Goal: Information Seeking & Learning: Learn about a topic

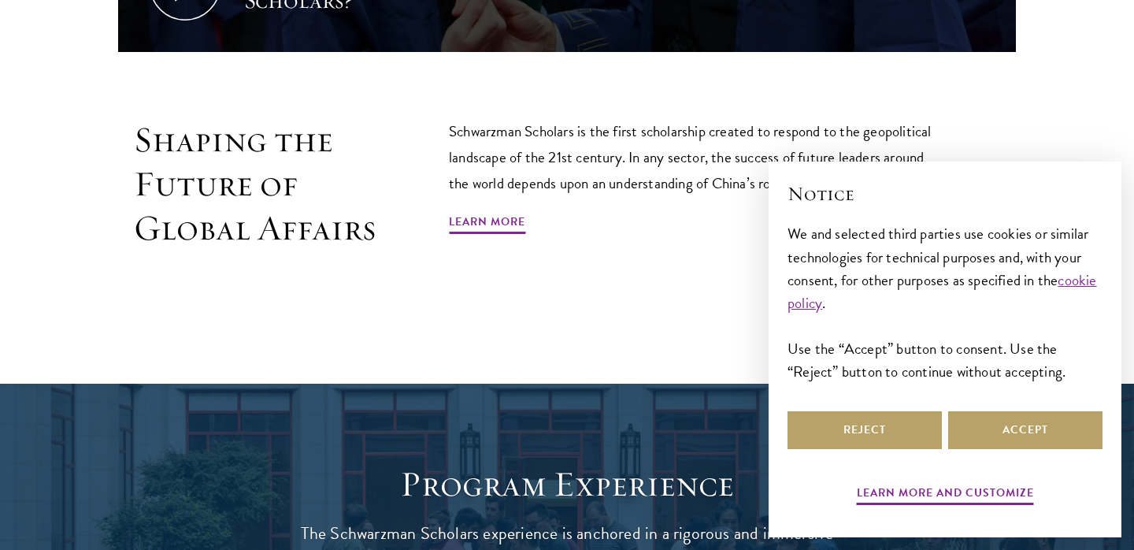
scroll to position [969, 0]
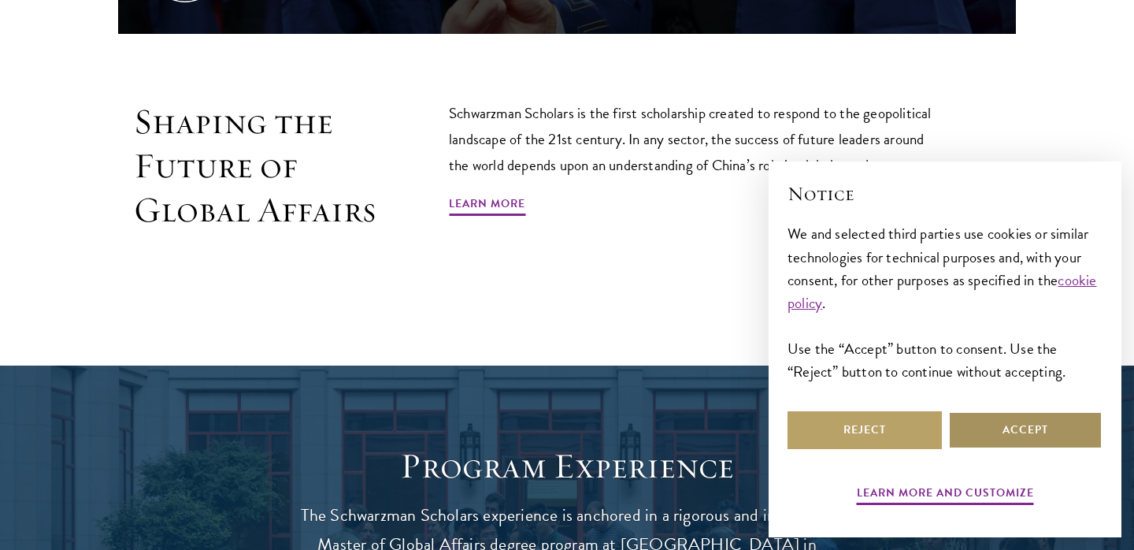
click at [997, 432] on button "Accept" at bounding box center [1025, 430] width 154 height 38
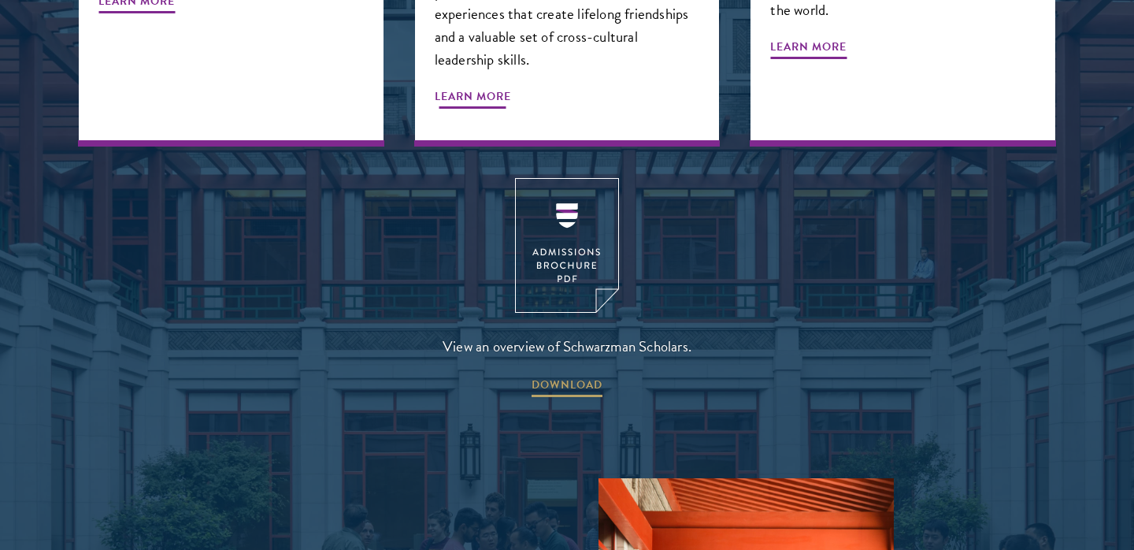
scroll to position [2082, 0]
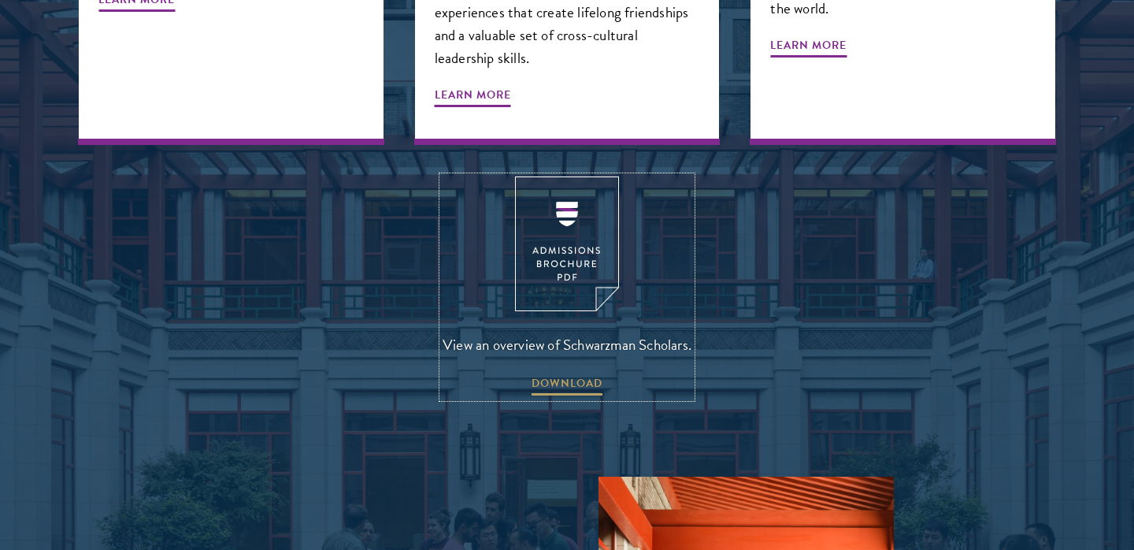
click at [567, 224] on img at bounding box center [567, 243] width 104 height 135
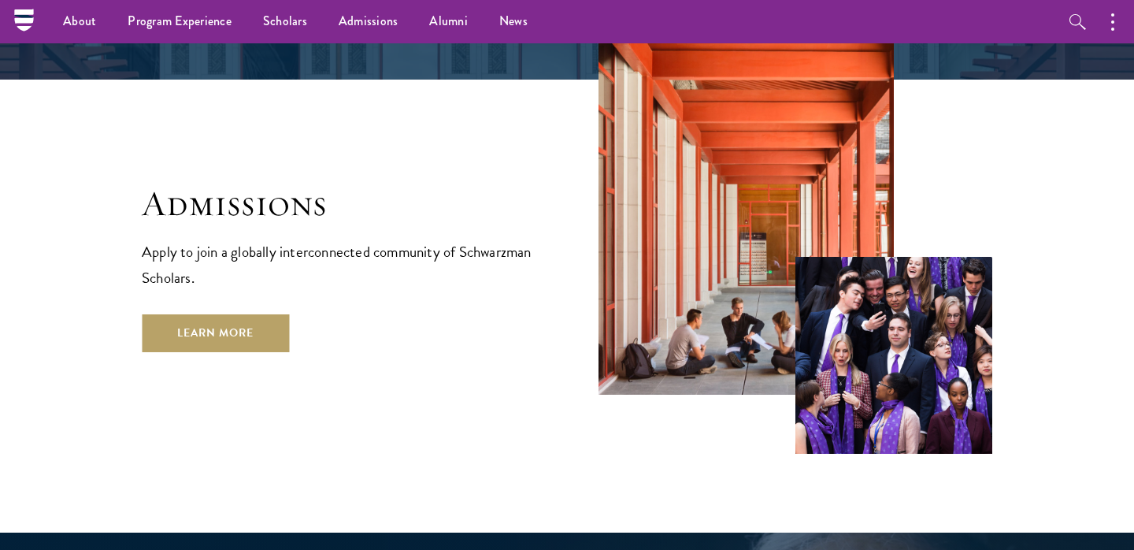
scroll to position [2553, 0]
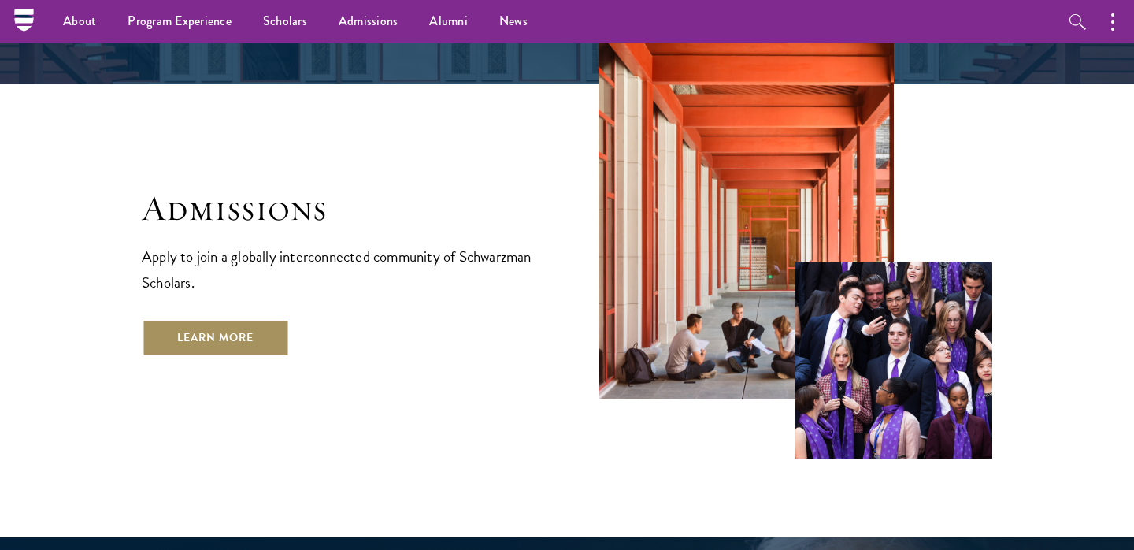
click at [232, 319] on link "Learn More" at bounding box center [215, 338] width 147 height 38
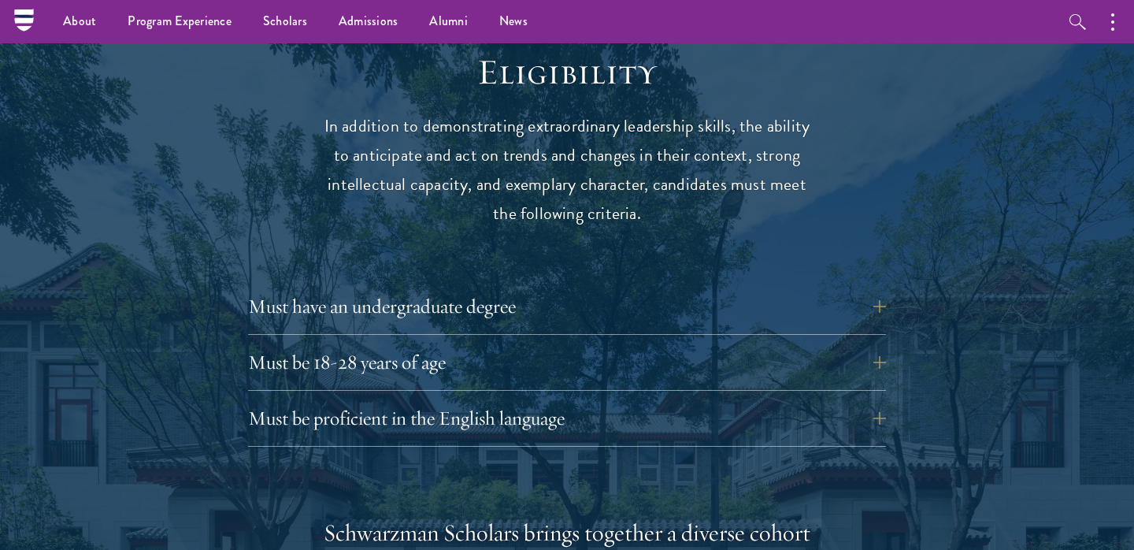
scroll to position [2048, 0]
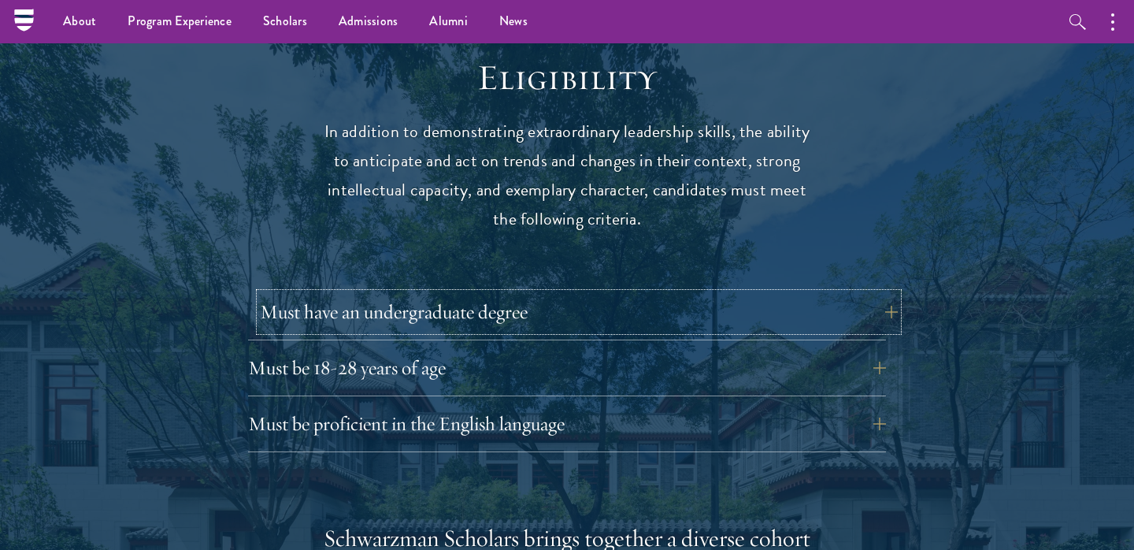
click at [380, 295] on button "Must have an undergraduate degree" at bounding box center [579, 312] width 638 height 38
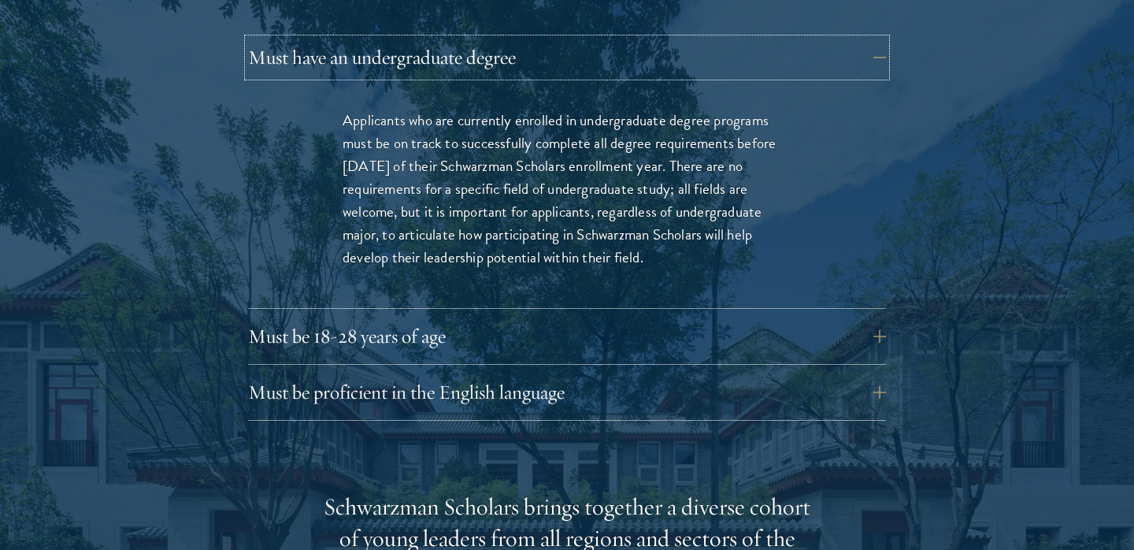
scroll to position [2305, 0]
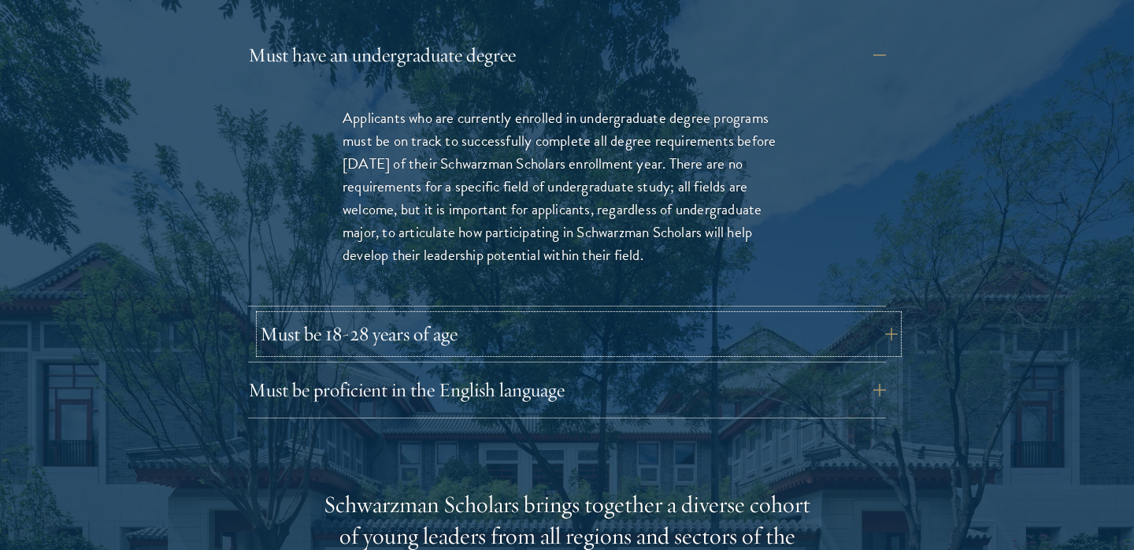
click at [406, 315] on button "Must be 18-28 years of age" at bounding box center [579, 334] width 638 height 38
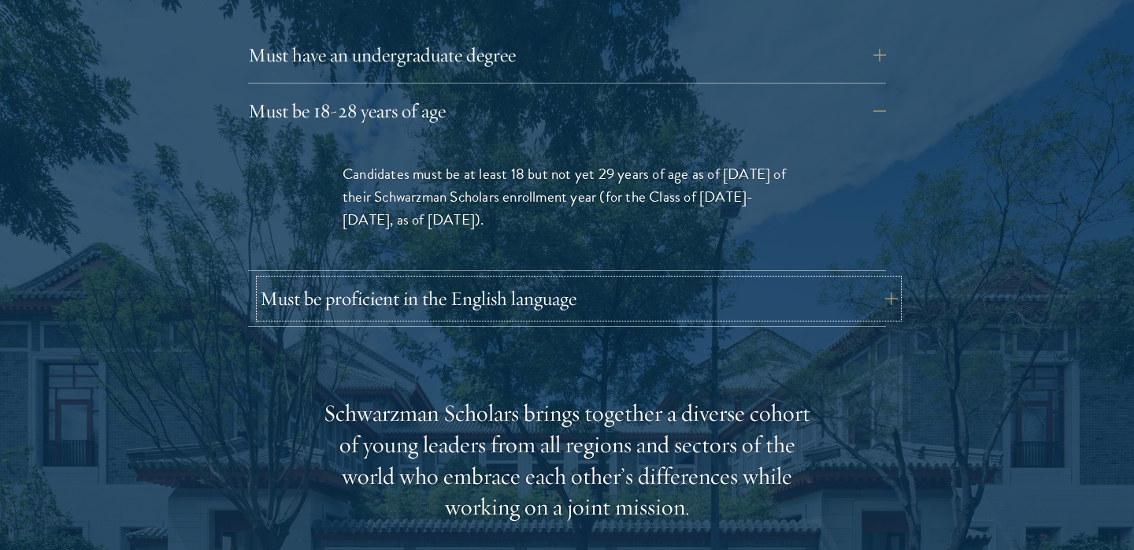
click at [432, 280] on button "Must be proficient in the English language" at bounding box center [579, 299] width 638 height 38
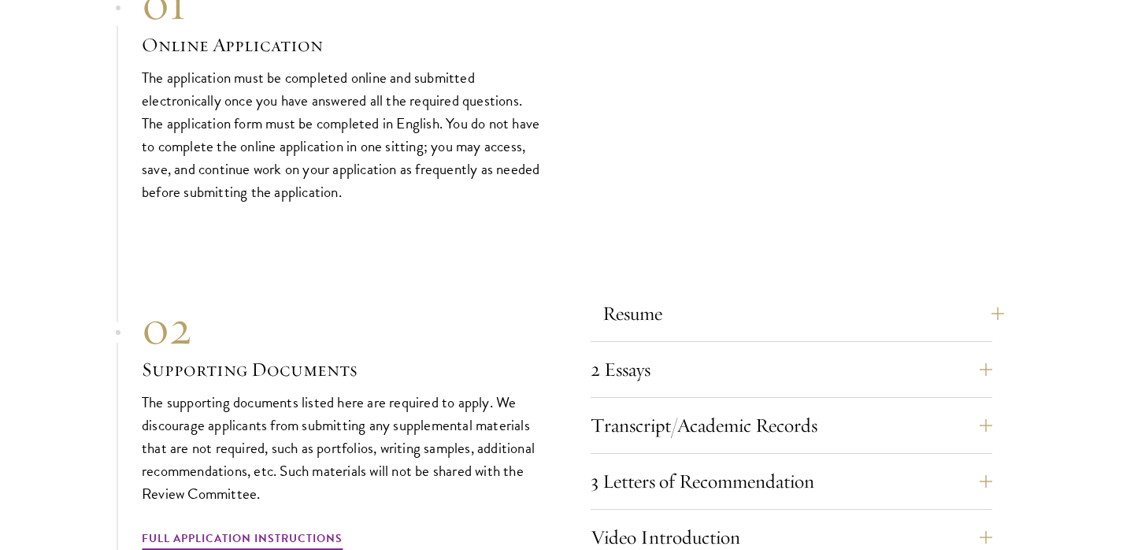
scroll to position [5186, 0]
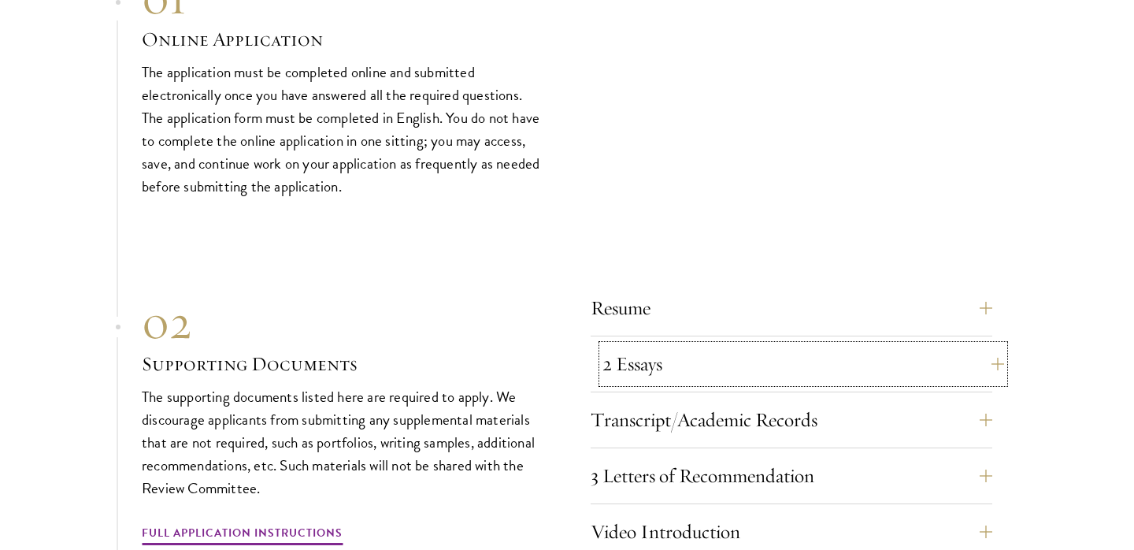
click at [634, 345] on button "2 Essays" at bounding box center [804, 364] width 402 height 38
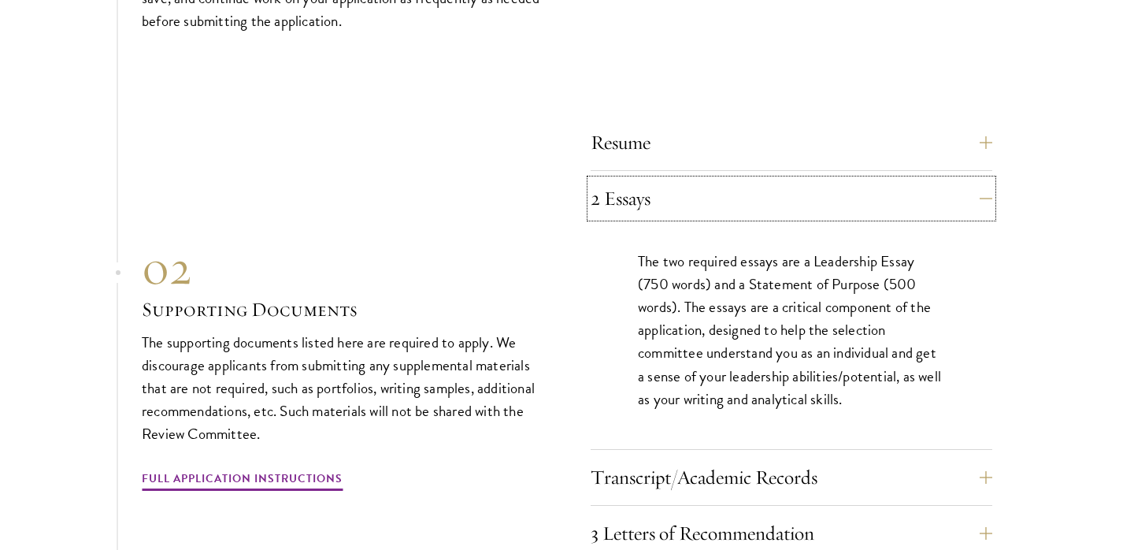
scroll to position [4931, 0]
click at [625, 457] on button "Transcript/Academic Records" at bounding box center [804, 476] width 402 height 38
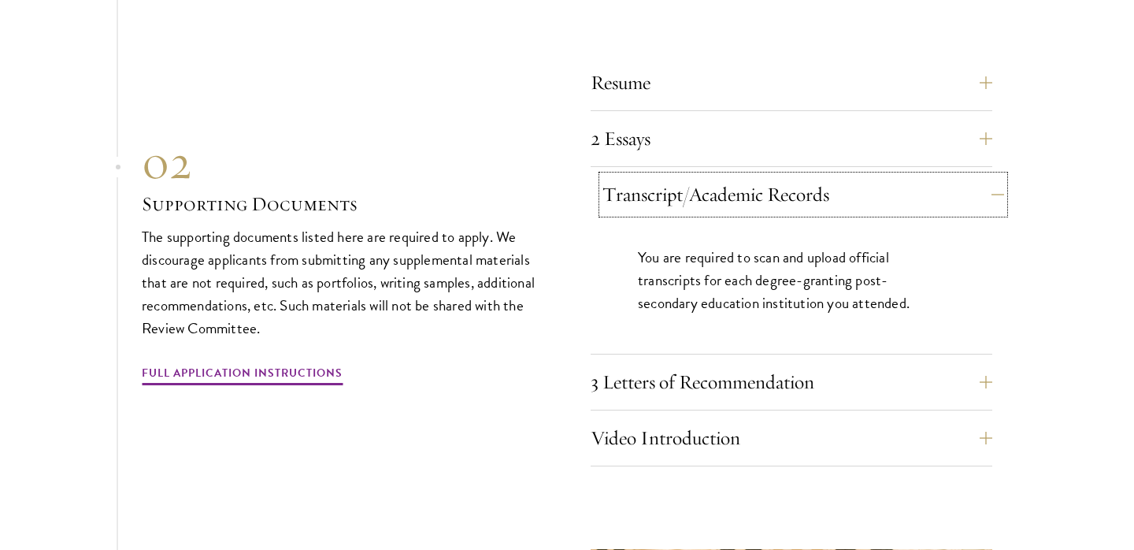
scroll to position [4996, 0]
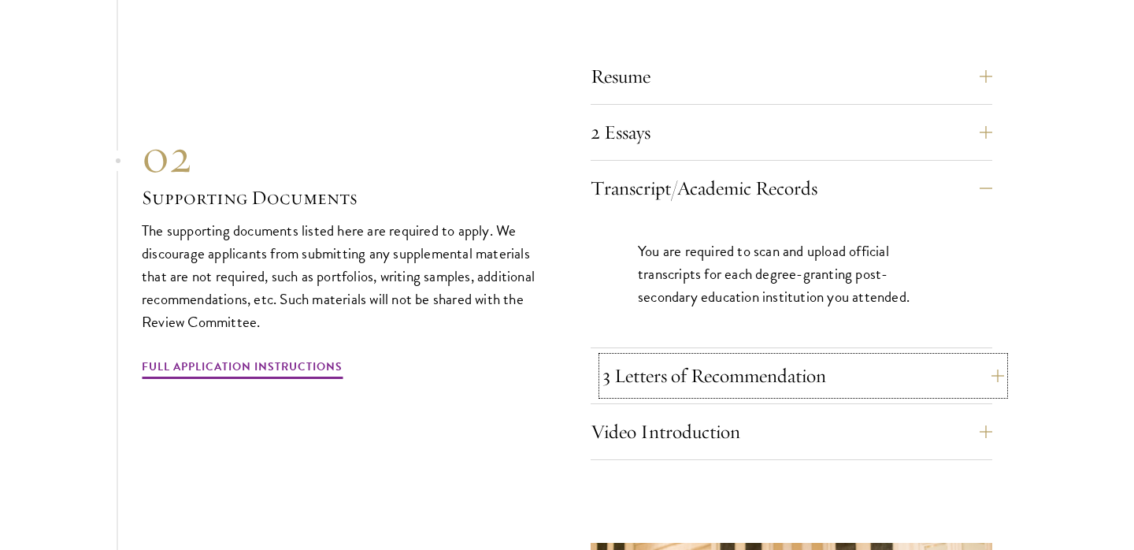
click at [644, 357] on button "3 Letters of Recommendation" at bounding box center [804, 376] width 402 height 38
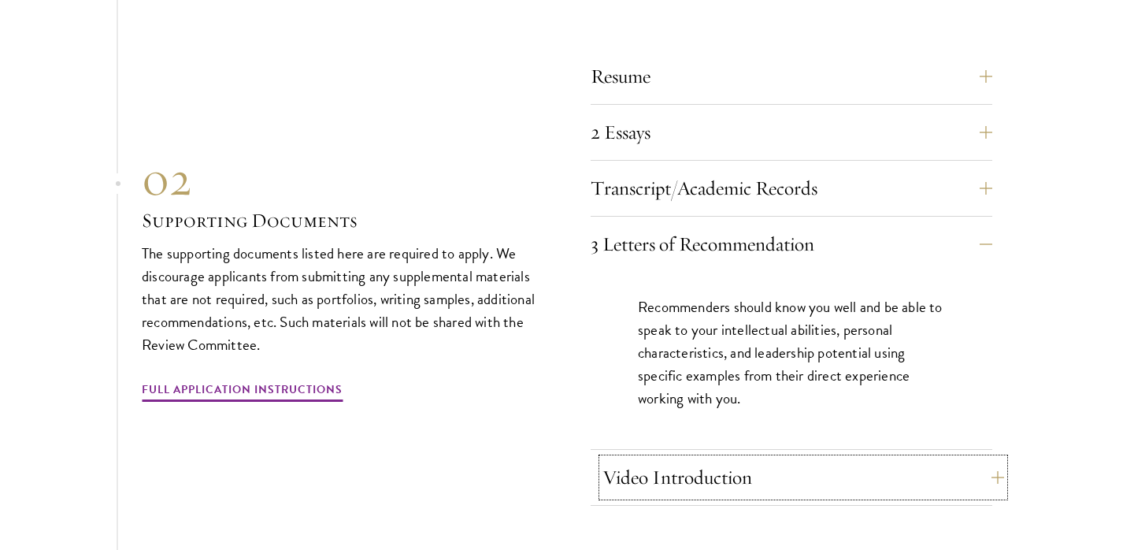
click at [659, 458] on button "Video Introduction" at bounding box center [804, 477] width 402 height 38
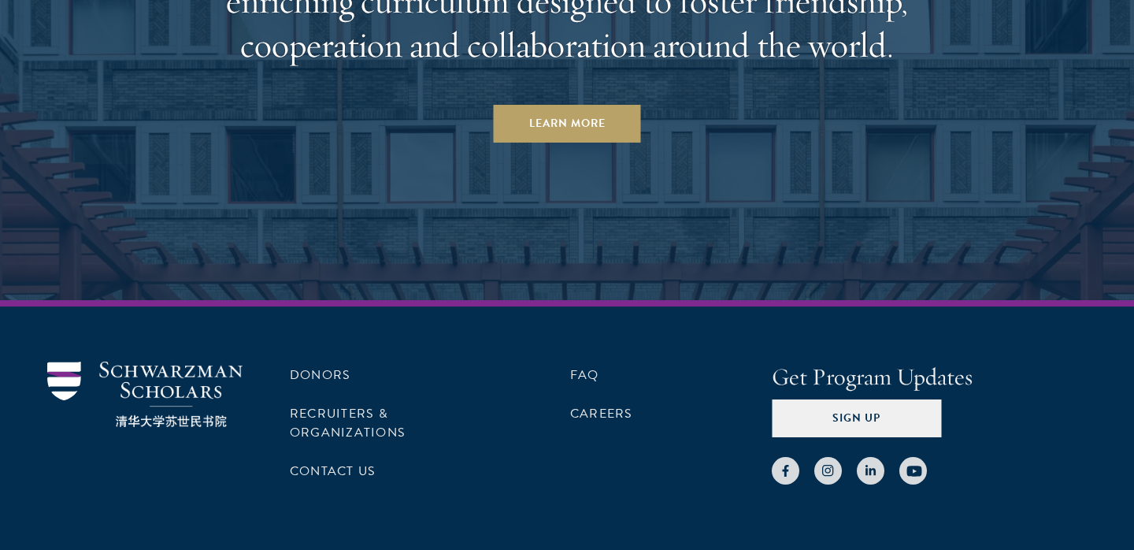
scroll to position [7991, 0]
